Goal: Download file/media

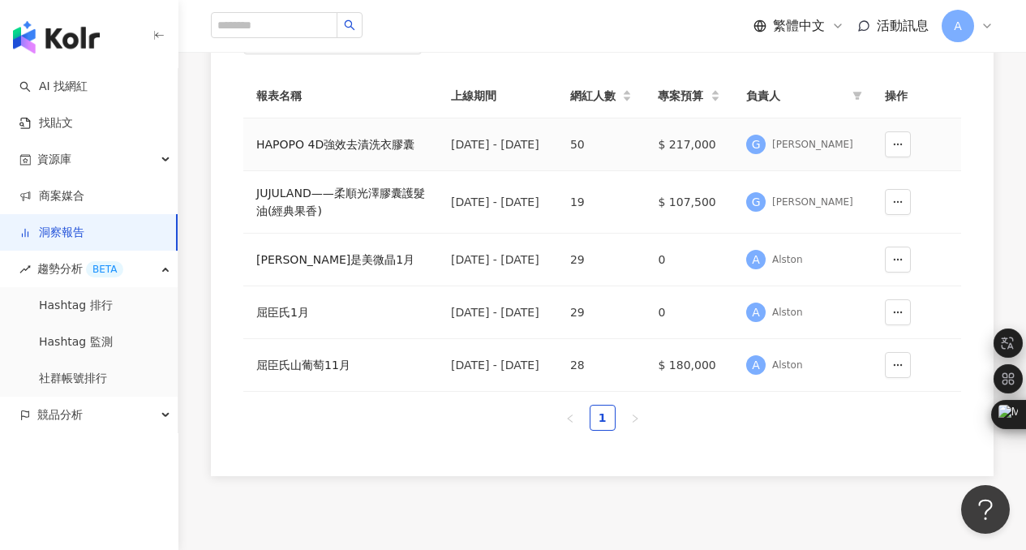
scroll to position [194, 0]
click at [321, 142] on div "HAPOPO 4D強效去漬洗衣膠囊" at bounding box center [340, 144] width 169 height 18
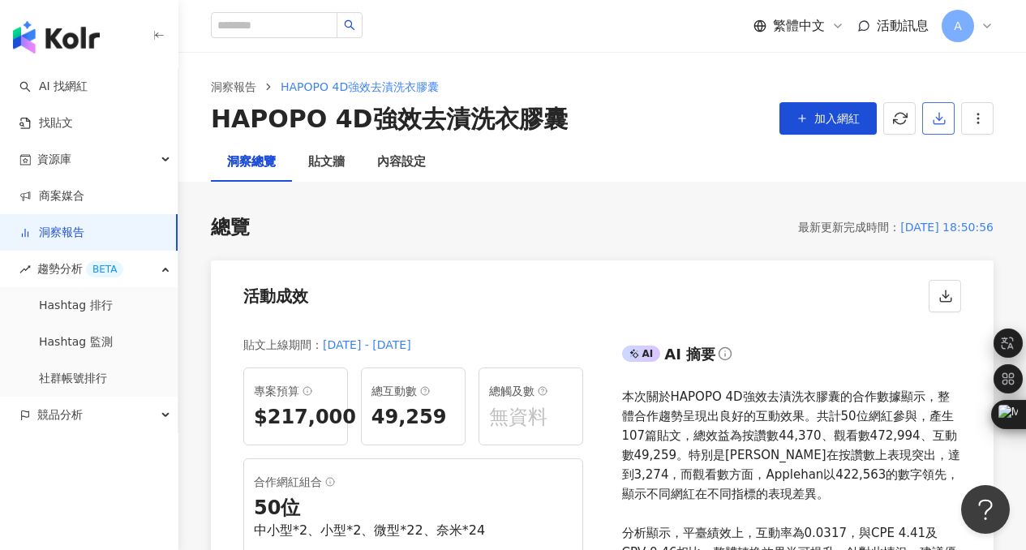
click at [943, 117] on icon "button" at bounding box center [939, 118] width 15 height 15
click at [957, 156] on span "匯出 PPT" at bounding box center [963, 157] width 57 height 18
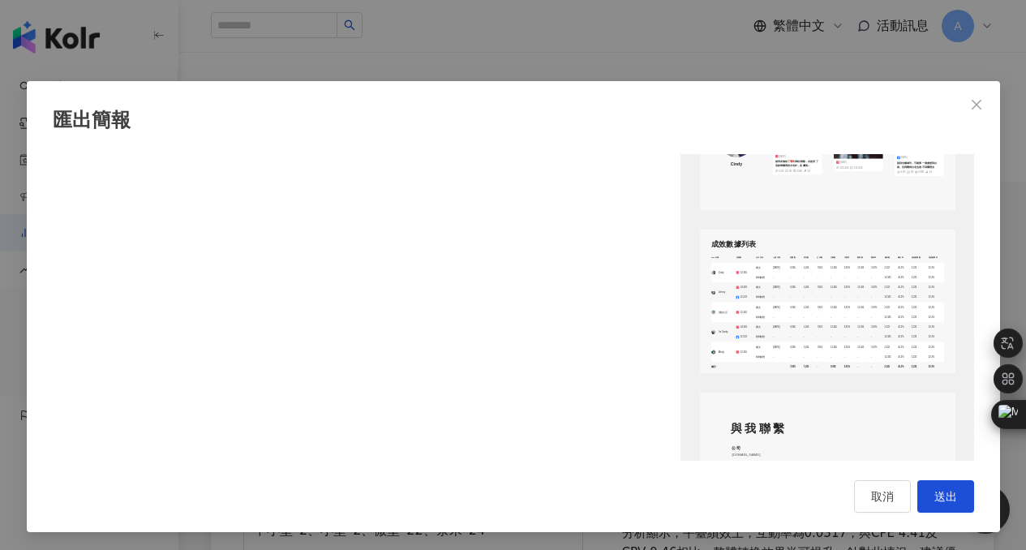
scroll to position [2200, 0]
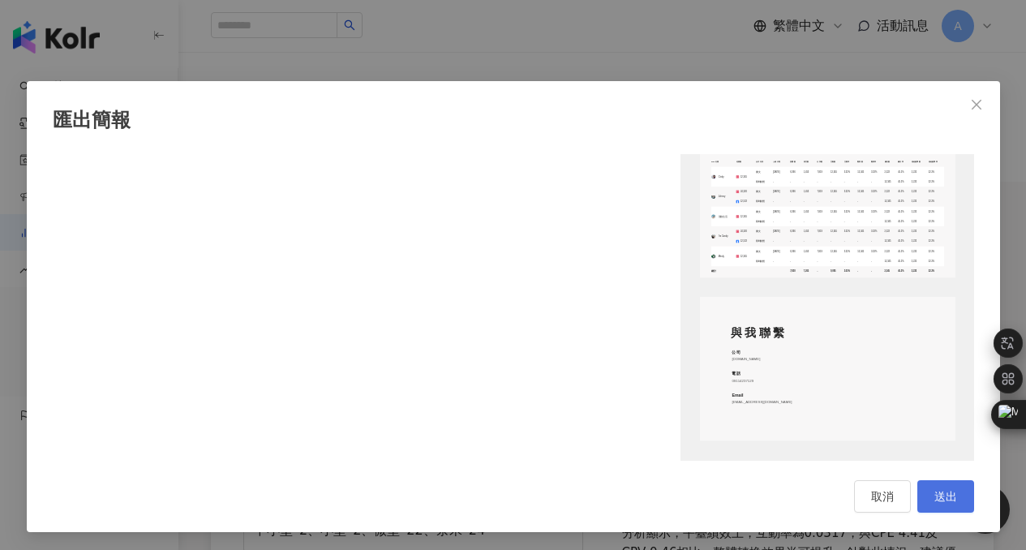
click at [947, 494] on span "送出" at bounding box center [945, 496] width 23 height 13
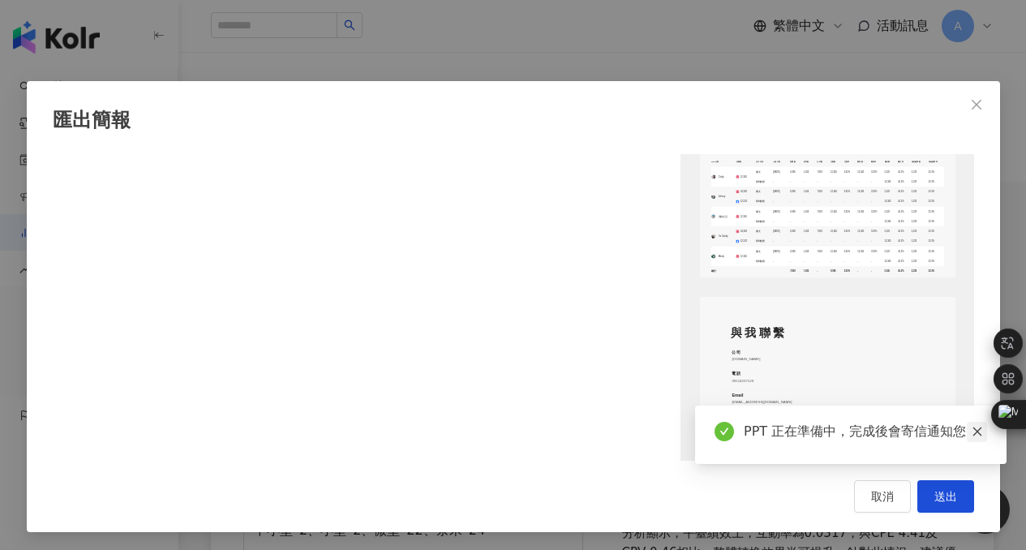
click at [979, 430] on icon "close" at bounding box center [976, 431] width 11 height 11
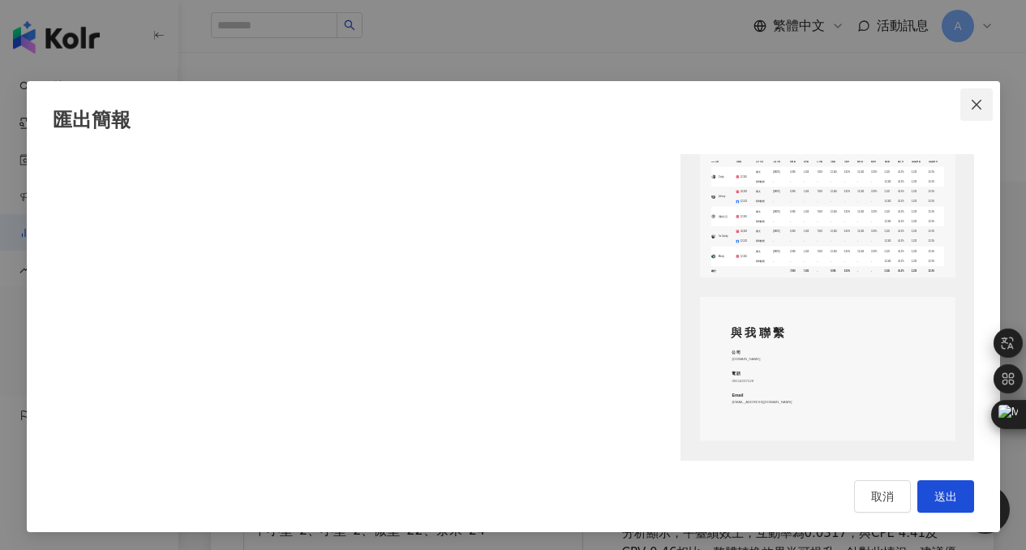
click at [970, 106] on icon "close" at bounding box center [976, 104] width 13 height 13
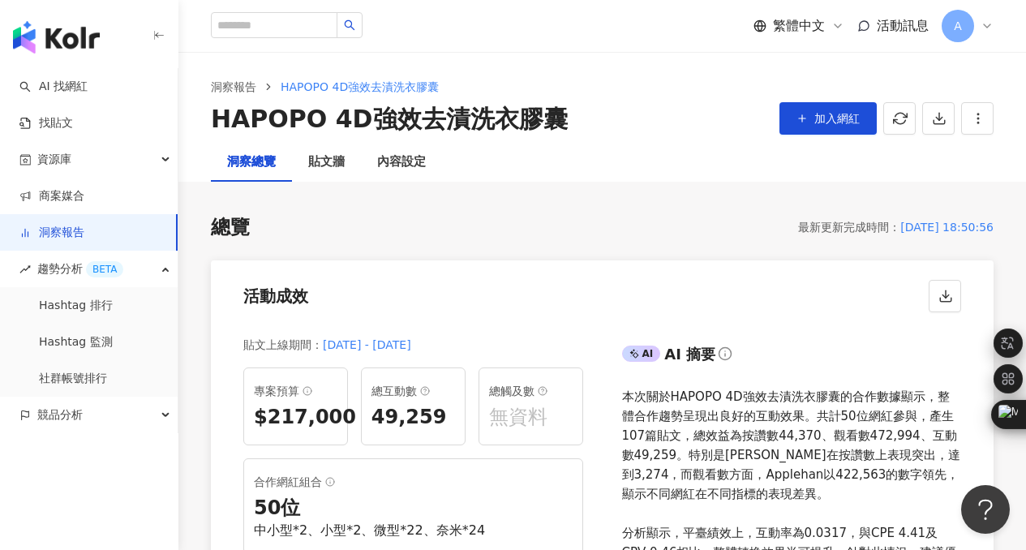
click at [985, 28] on icon at bounding box center [986, 25] width 13 height 13
